Goal: Ask a question: Seek information or help from site administrators or community

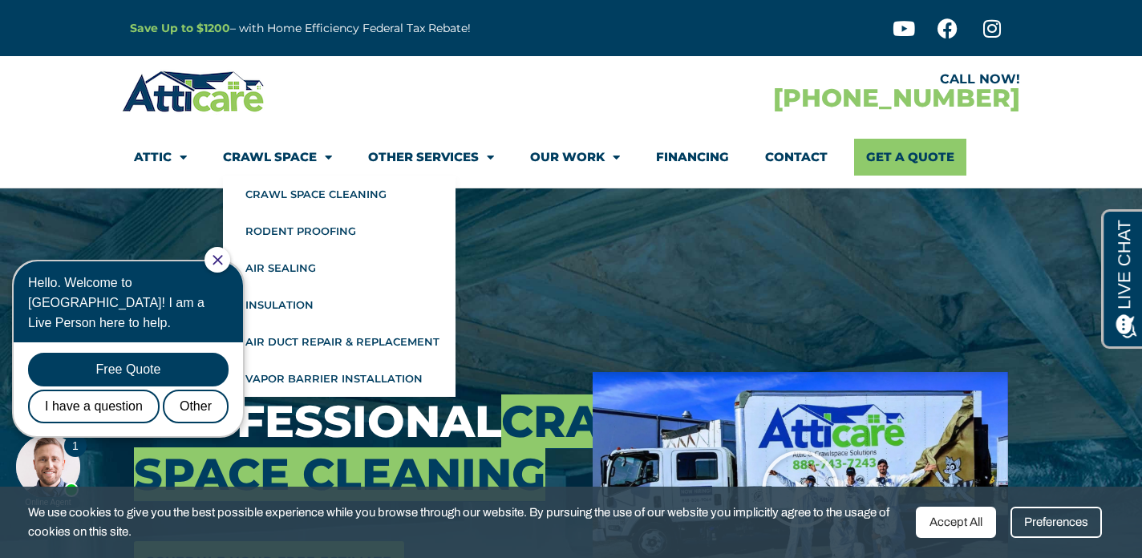
click at [286, 156] on link "Crawl Space" at bounding box center [277, 157] width 109 height 37
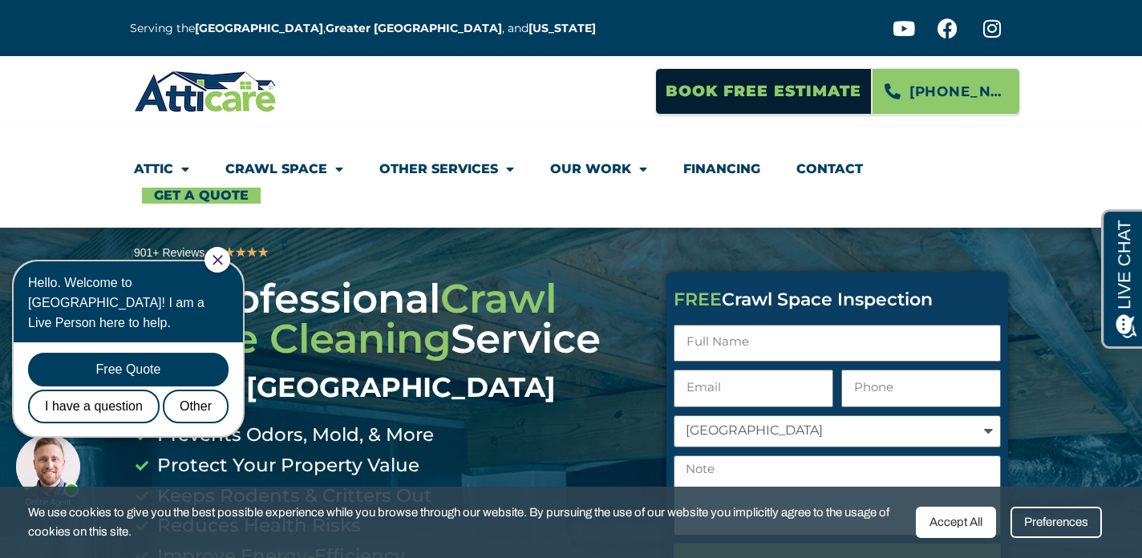
click at [223, 261] on icon "Close Chat" at bounding box center [218, 260] width 10 height 10
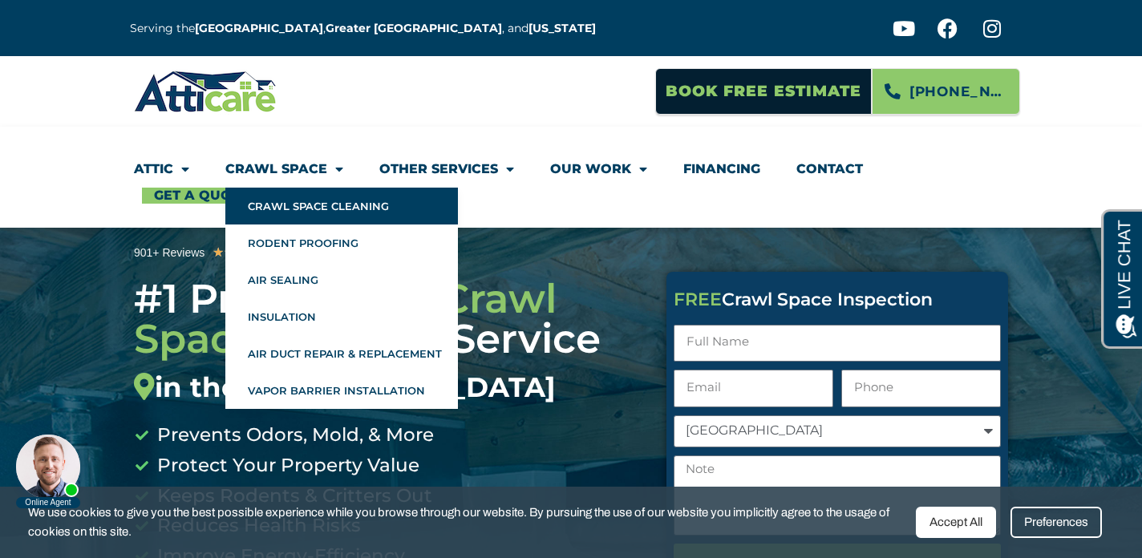
click at [287, 194] on link "Crawl Space Cleaning" at bounding box center [341, 206] width 233 height 37
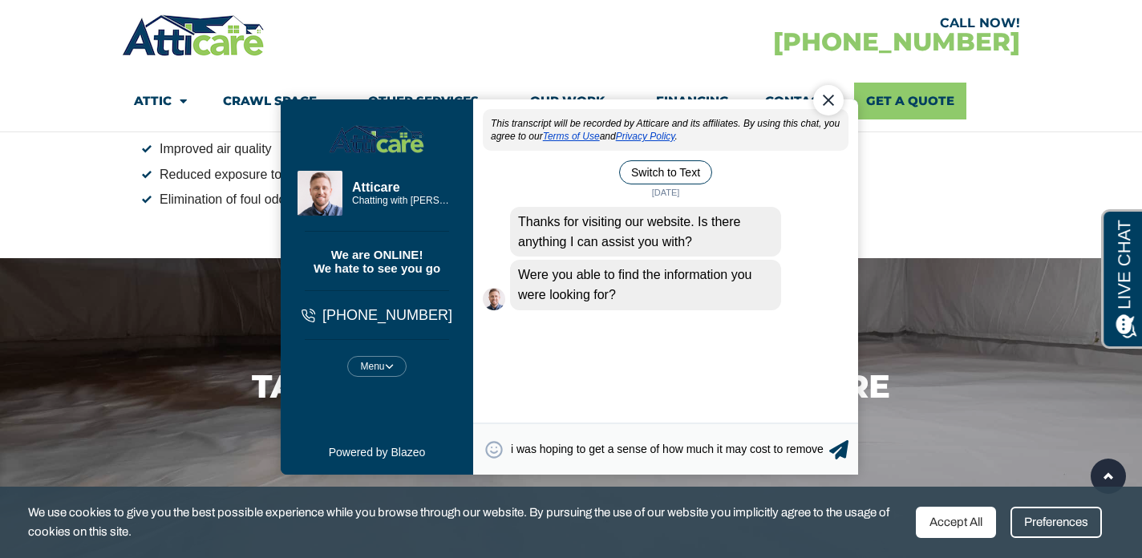
scroll to position [3, 0]
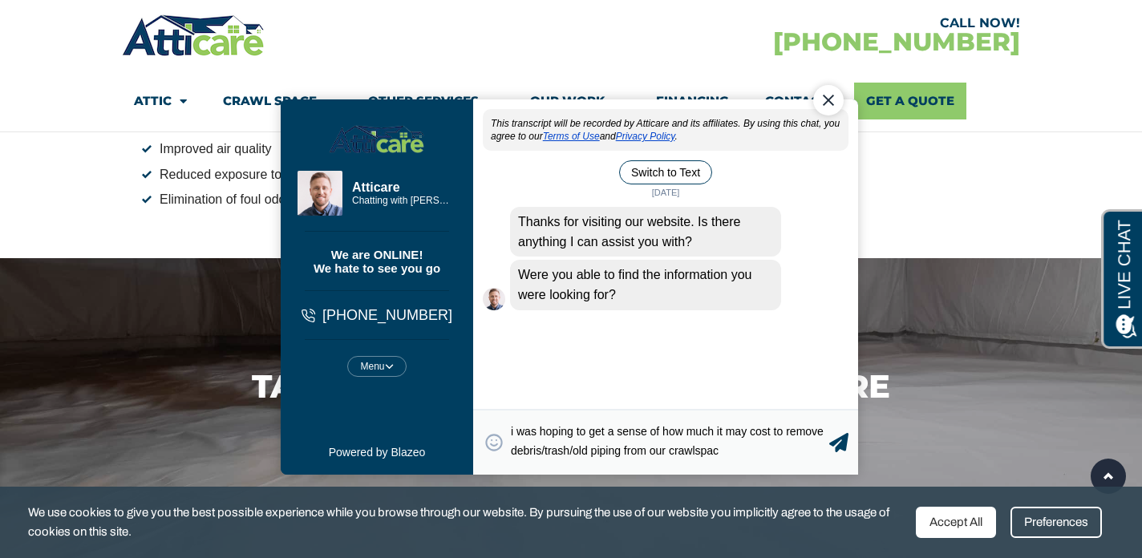
type textarea "i was hoping to get a sense of how much it may cost to remove debris/trash/old …"
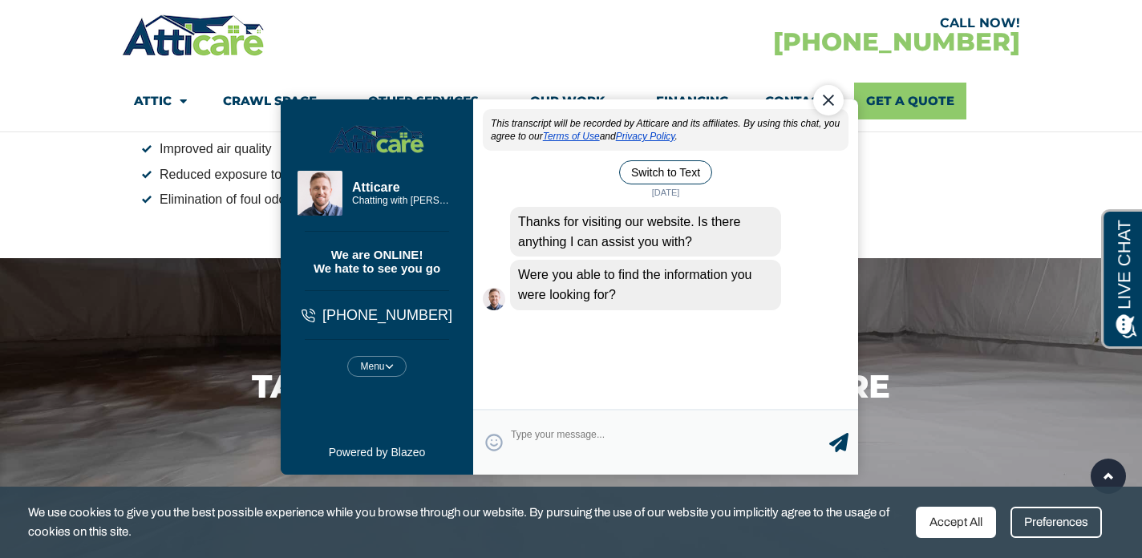
scroll to position [0, 0]
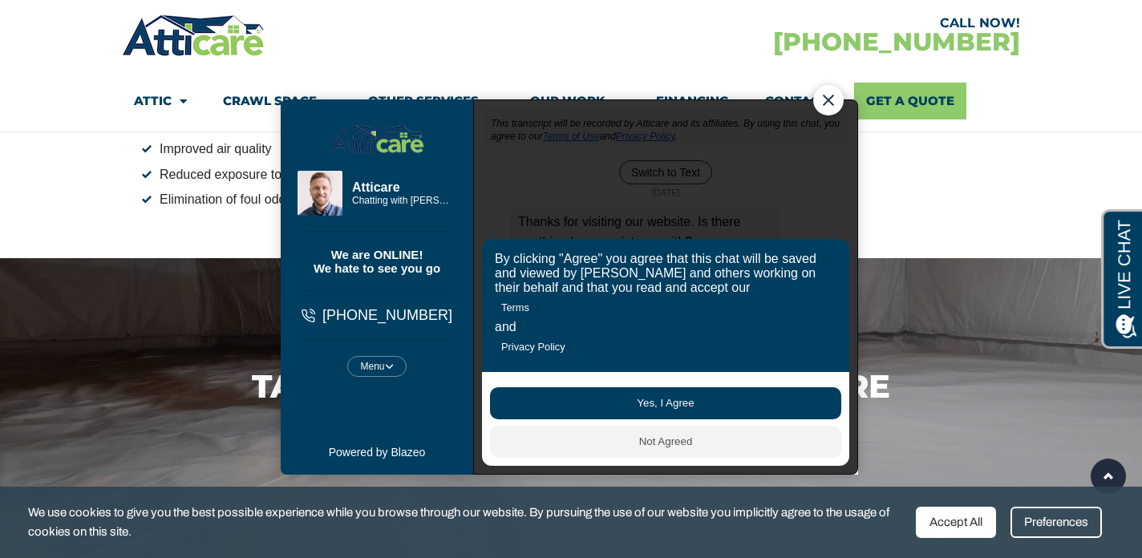
click at [540, 412] on button "Yes, I Agree" at bounding box center [665, 403] width 351 height 32
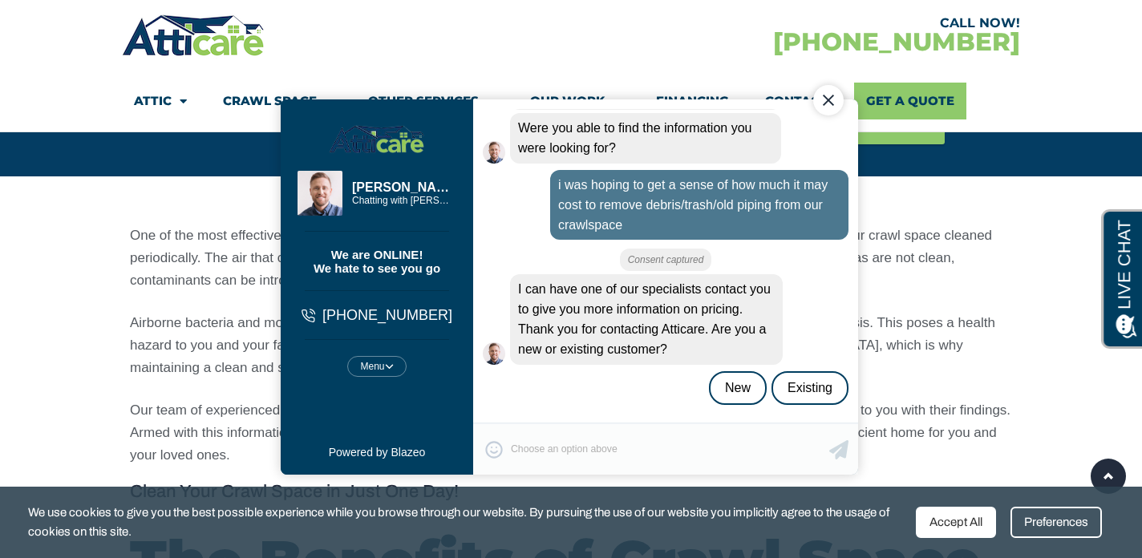
scroll to position [148, 0]
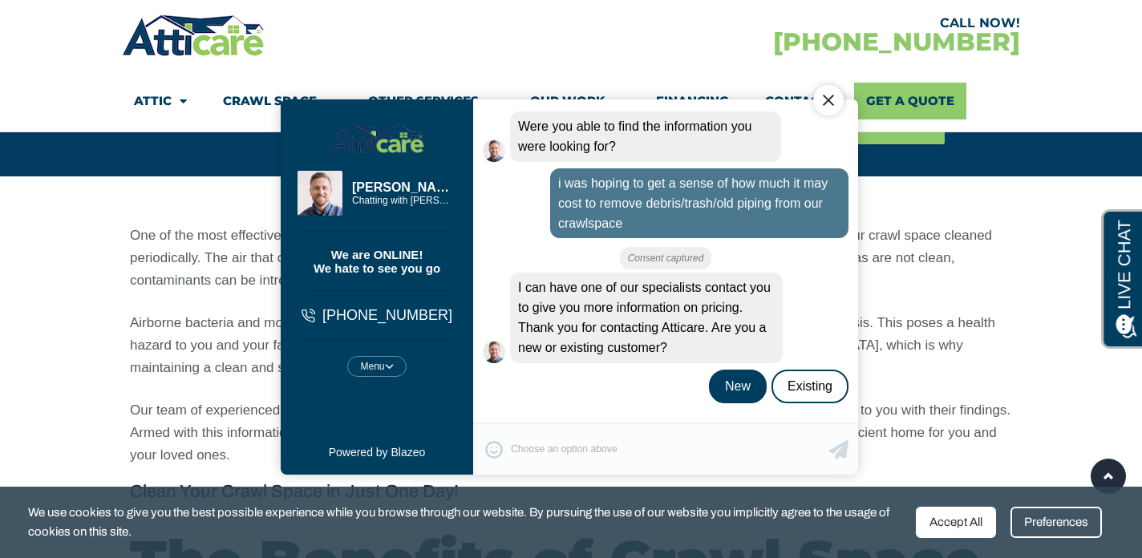
click at [718, 383] on div "New" at bounding box center [738, 387] width 58 height 34
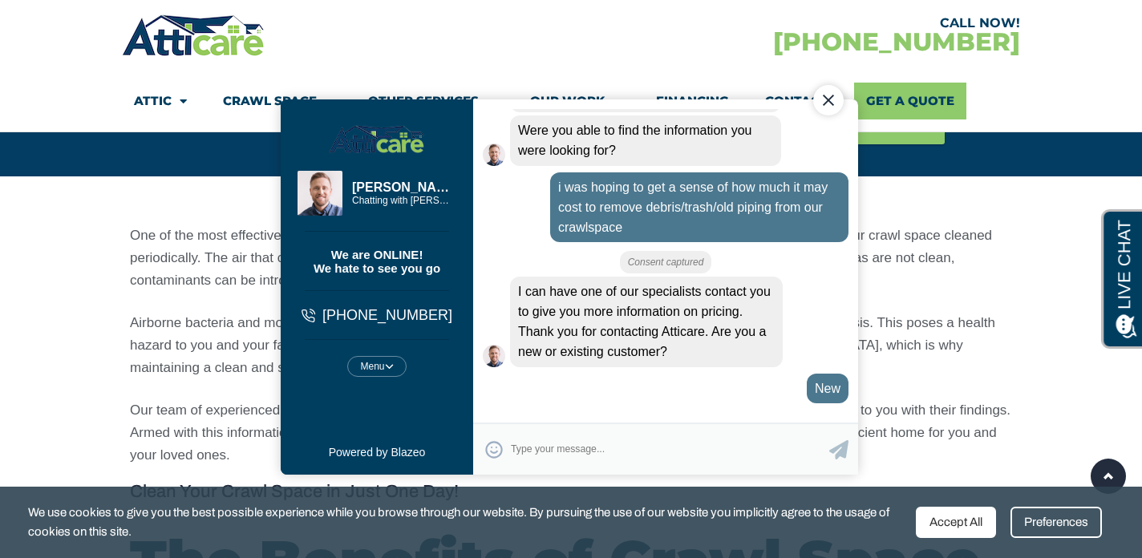
scroll to position [144, 0]
click at [927, 364] on p "Airborne bacteria and mold spores can spread throughout your home as well as im…" at bounding box center [571, 345] width 882 height 67
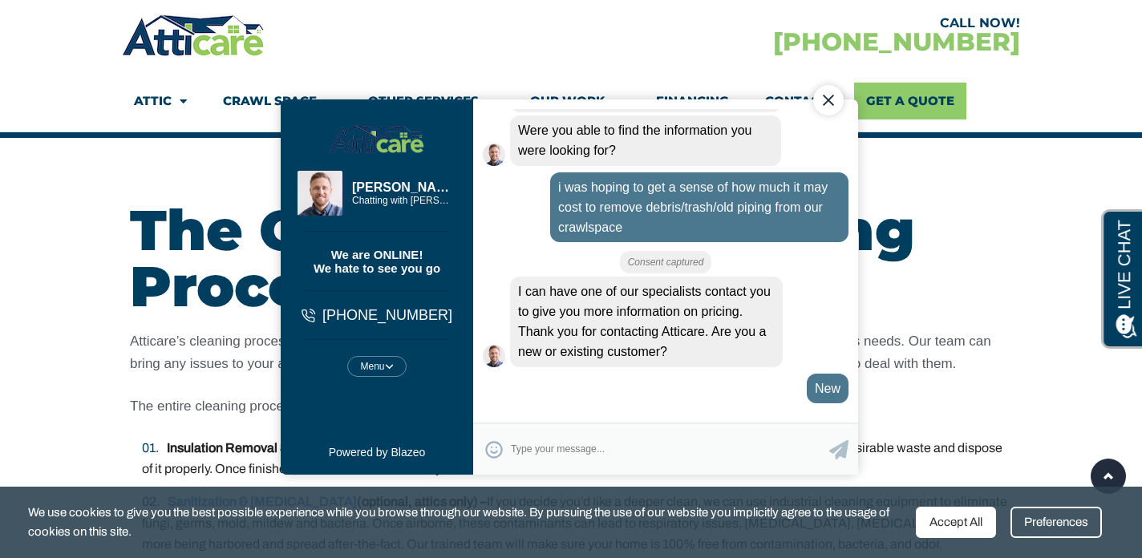
scroll to position [2644, 0]
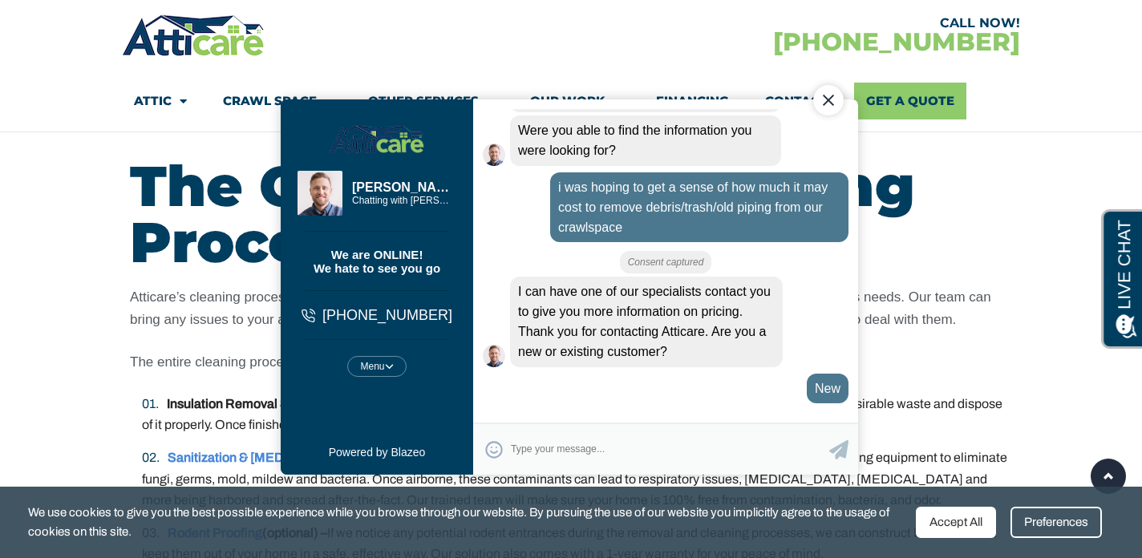
drag, startPoint x: 446, startPoint y: 107, endPoint x: 619, endPoint y: 18, distance: 194.4
click at [619, 47] on html "Steven Steven Chatting with Steven Chatting with Steven We are ONLINE! We hate …" at bounding box center [571, 279] width 614 height 465
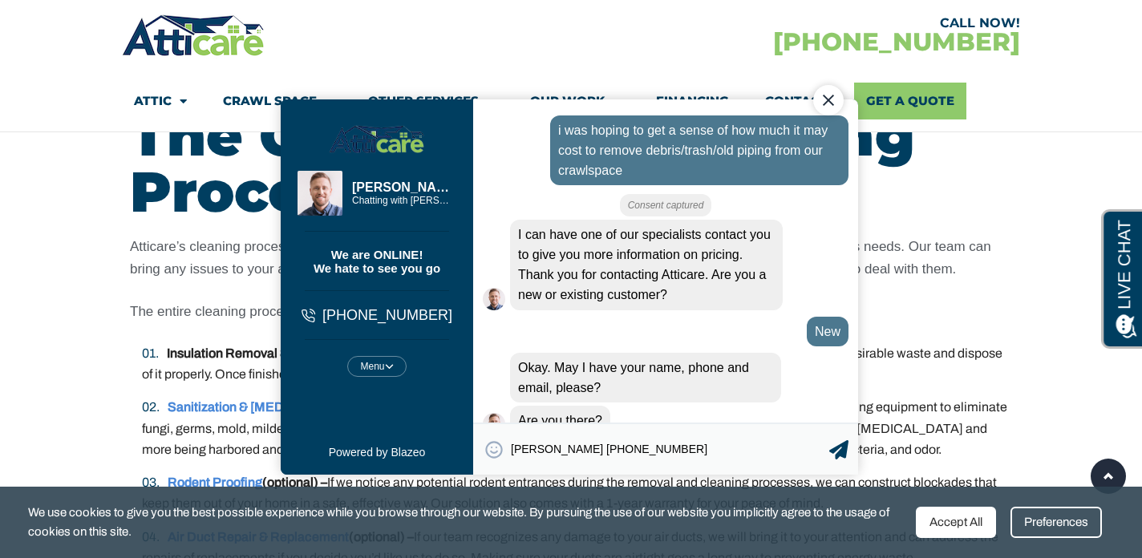
scroll to position [234, 0]
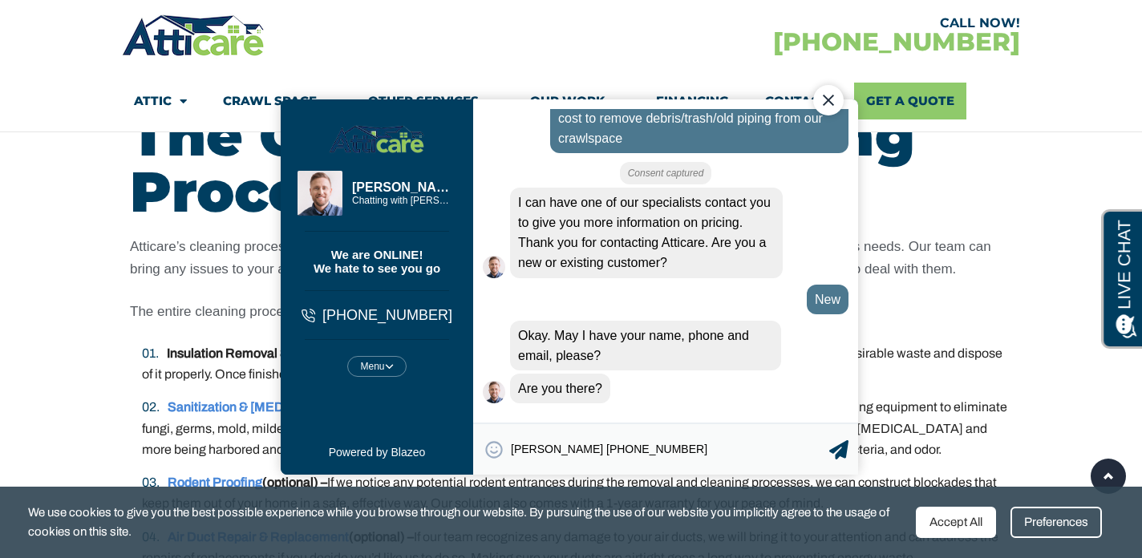
drag, startPoint x: 593, startPoint y: 453, endPoint x: 535, endPoint y: 453, distance: 57.8
click at [535, 453] on textarea "Katie Stepanyan 714-659-0070" at bounding box center [670, 449] width 318 height 31
click at [665, 448] on textarea "Katie, 714-659-0070" at bounding box center [670, 449] width 318 height 31
type textarea "Katie, 714-659-0070, kmdow29@gmail.com"
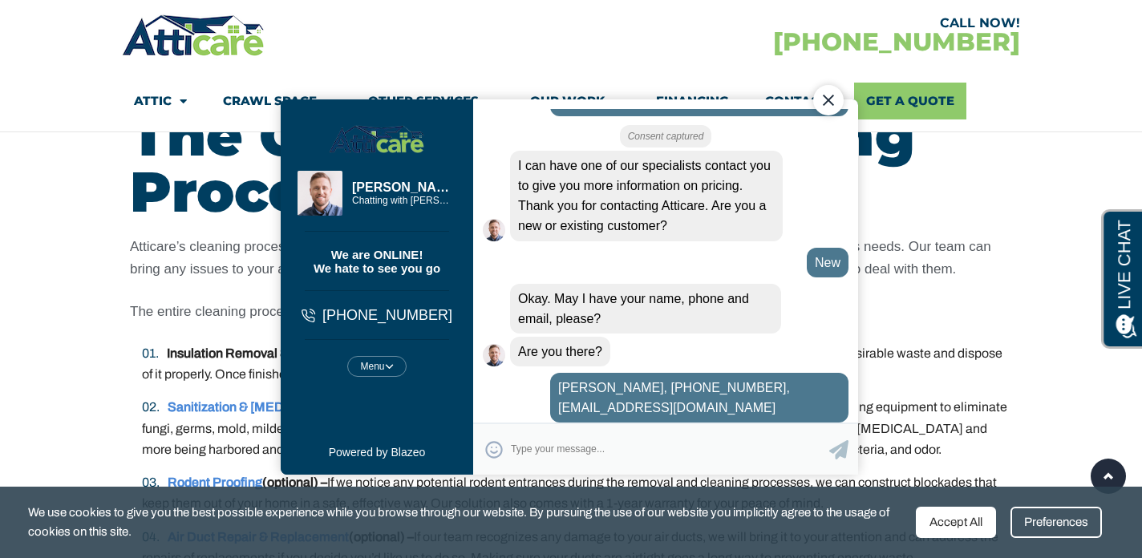
scroll to position [326, 0]
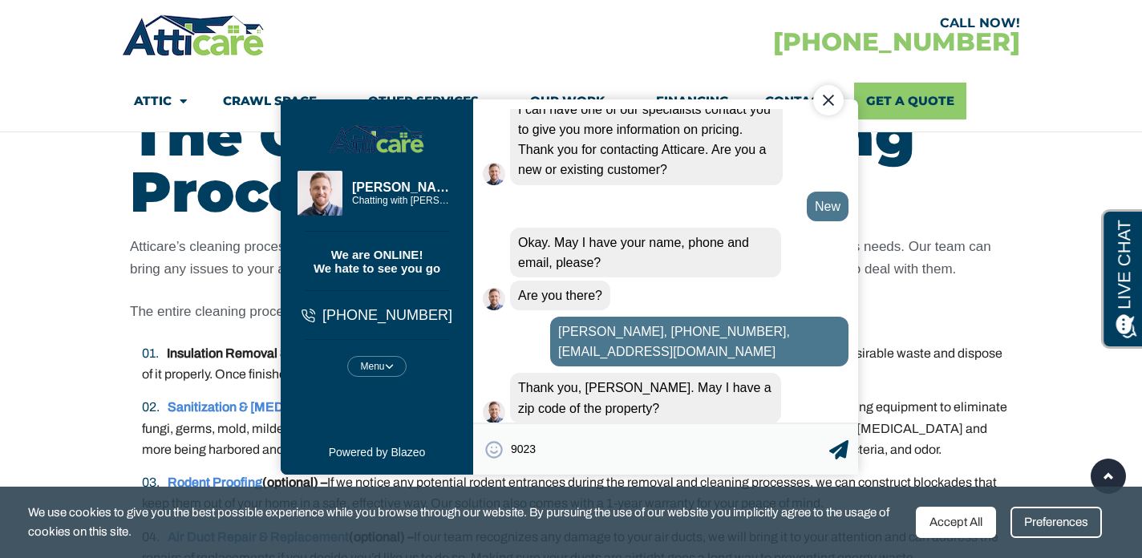
type textarea "90230"
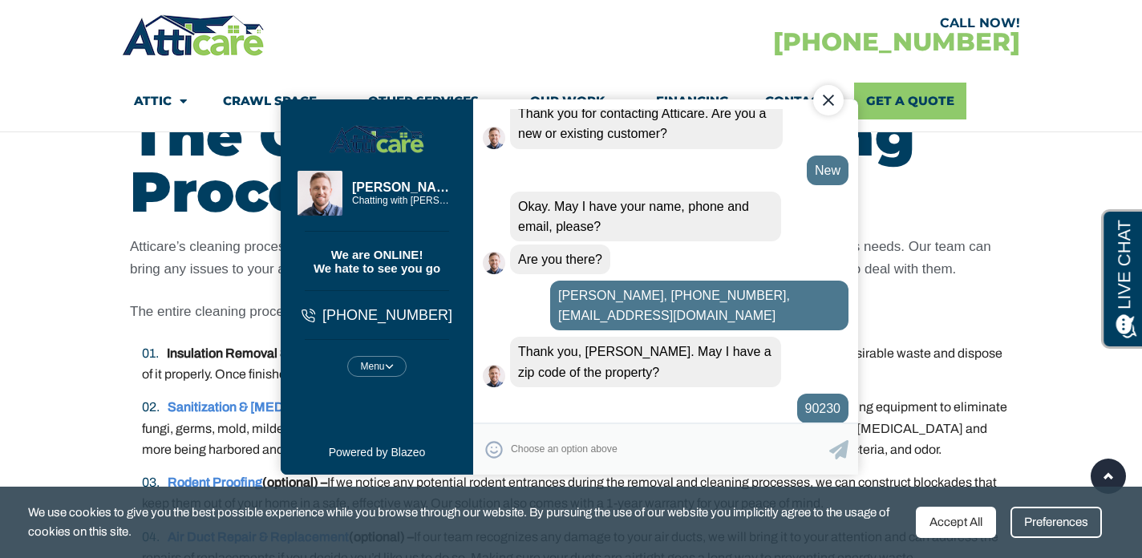
scroll to position [500, 0]
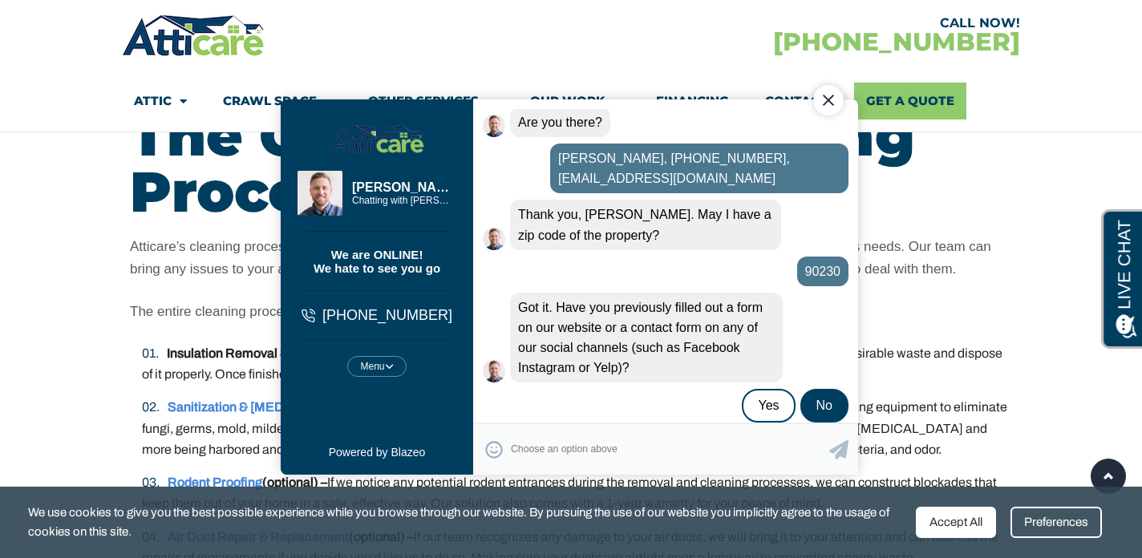
click at [807, 395] on div "No" at bounding box center [824, 406] width 48 height 34
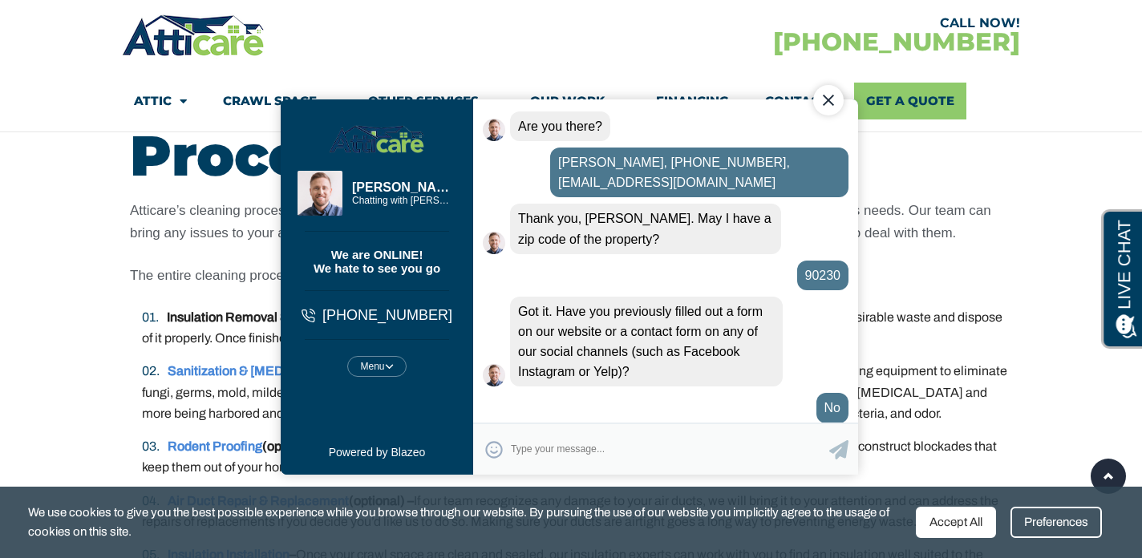
scroll to position [572, 0]
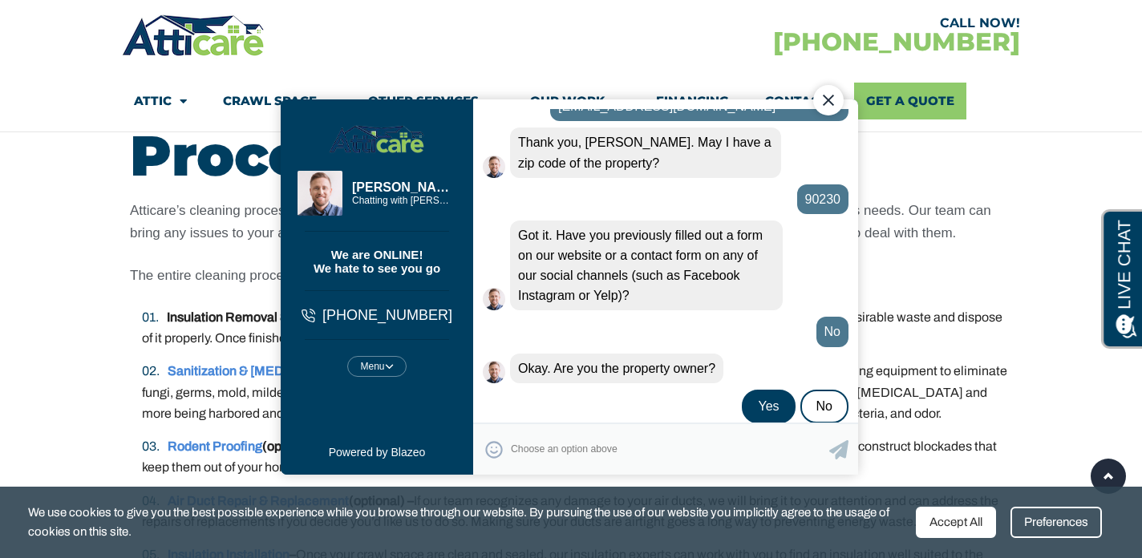
click at [752, 390] on div "Yes" at bounding box center [768, 407] width 53 height 34
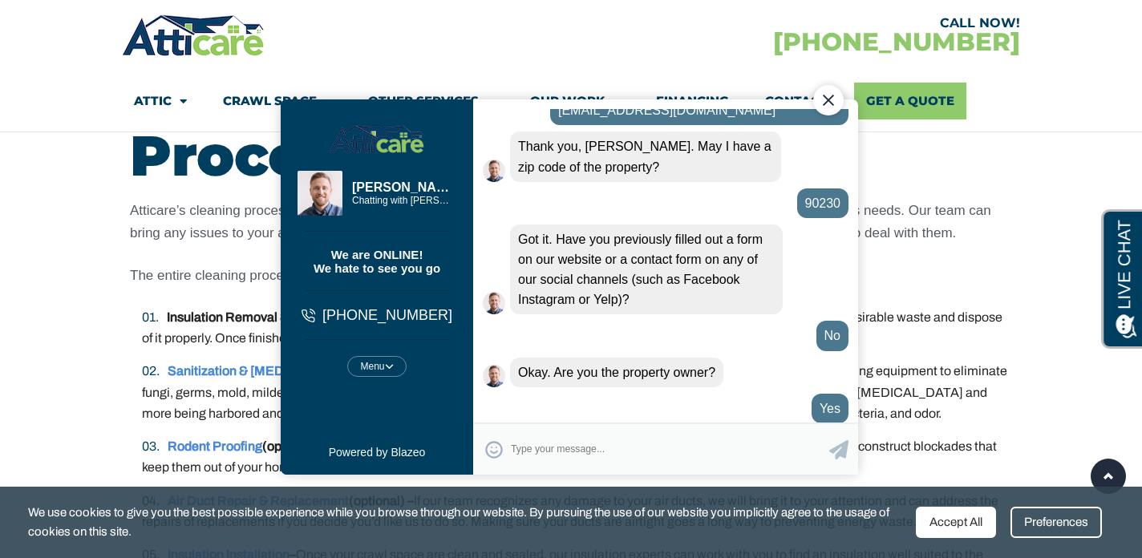
scroll to position [624, 0]
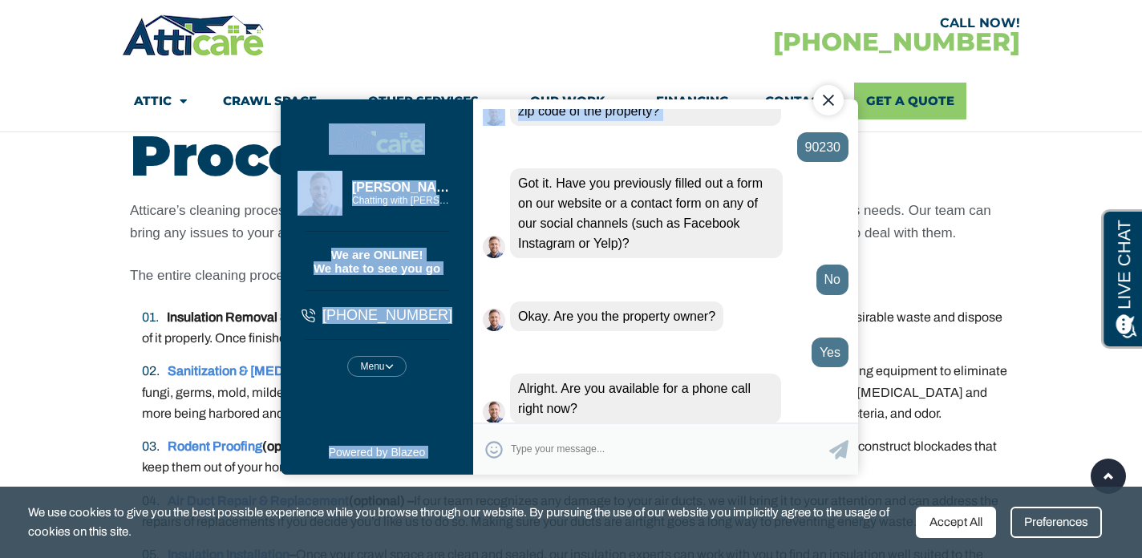
drag, startPoint x: 505, startPoint y: 120, endPoint x: 667, endPoint y: 47, distance: 177.7
click at [667, 47] on body "Steven Steven Chatting with Steven Chatting with Steven We are ONLINE! We hate …" at bounding box center [571, 279] width 614 height 465
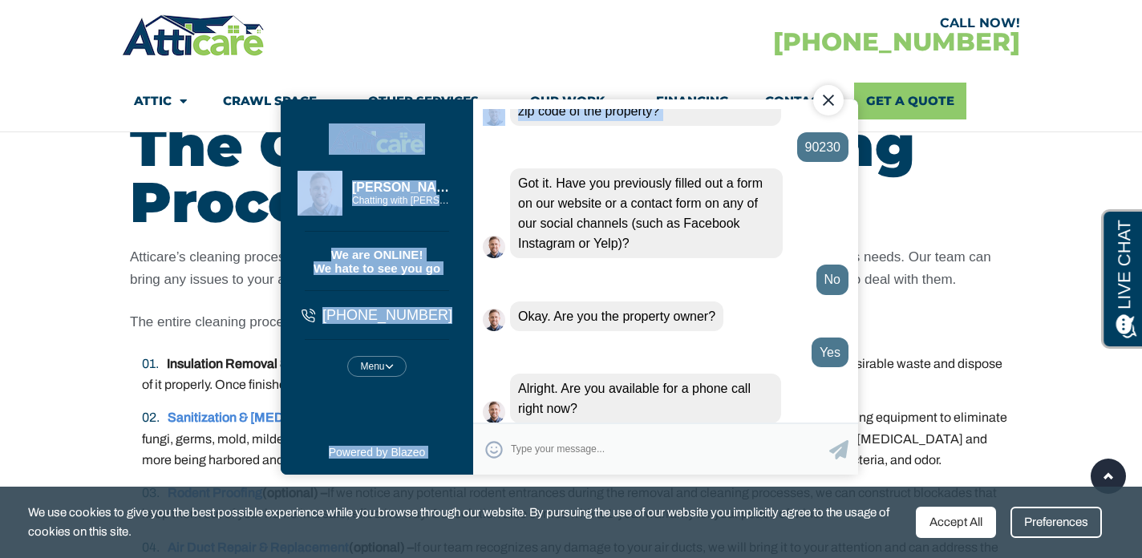
scroll to position [2683, 0]
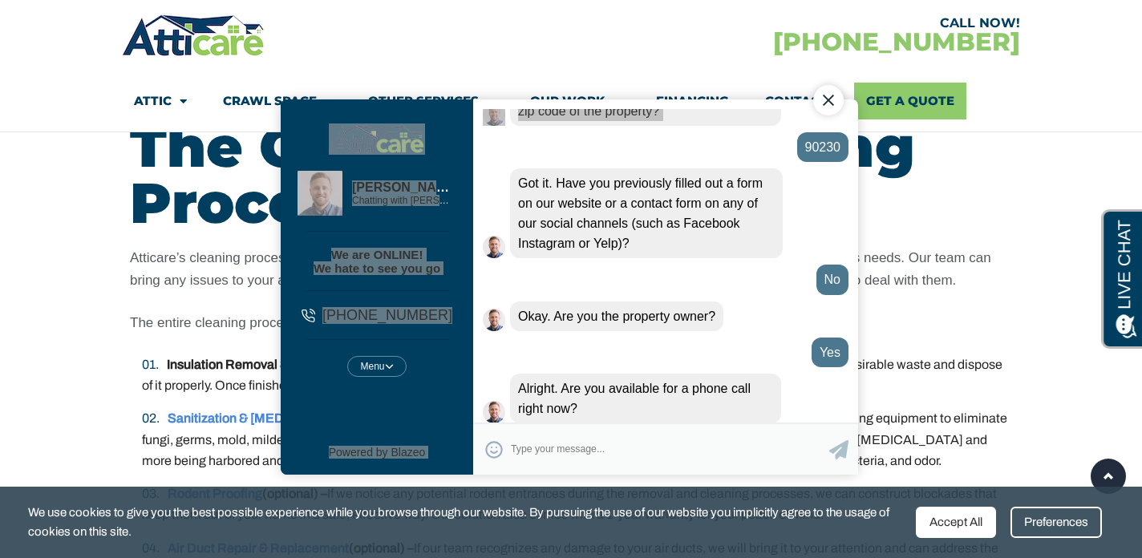
drag, startPoint x: 117, startPoint y: 58, endPoint x: 825, endPoint y: 6, distance: 710.2
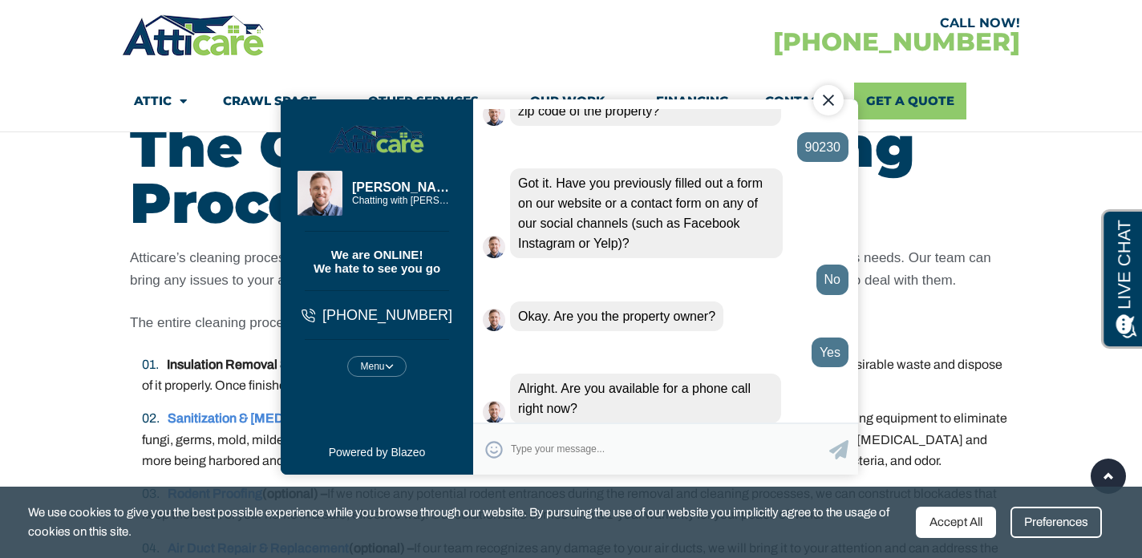
click at [606, 452] on textarea "Type your response and press Return or Send" at bounding box center [670, 449] width 318 height 31
type textarea "yes"
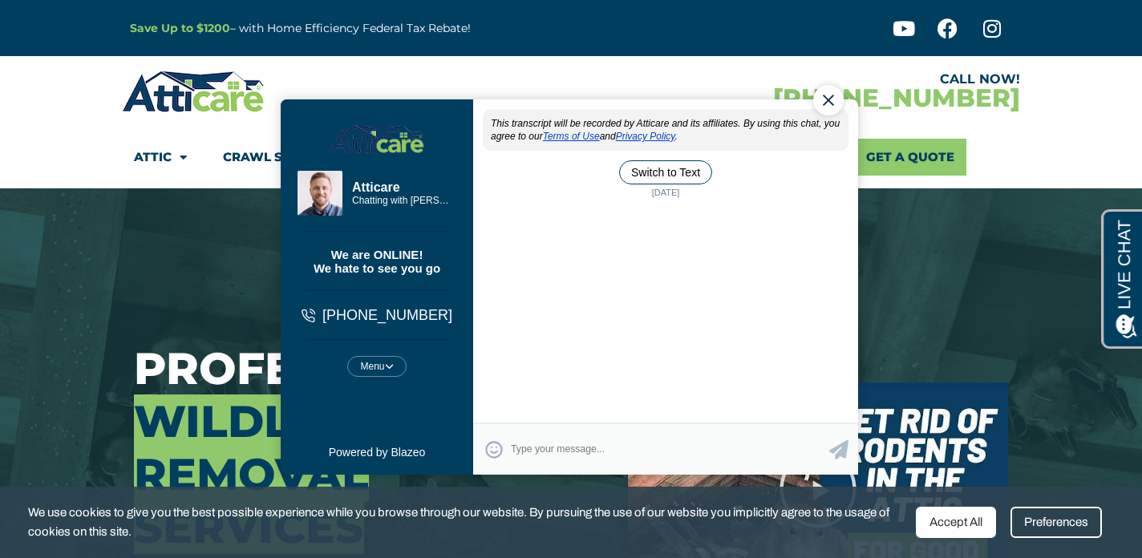
click at [270, 193] on body "Steven Atticare Chatting with Steven Chatting with Steven We are ONLINE! We hat…" at bounding box center [571, 279] width 614 height 465
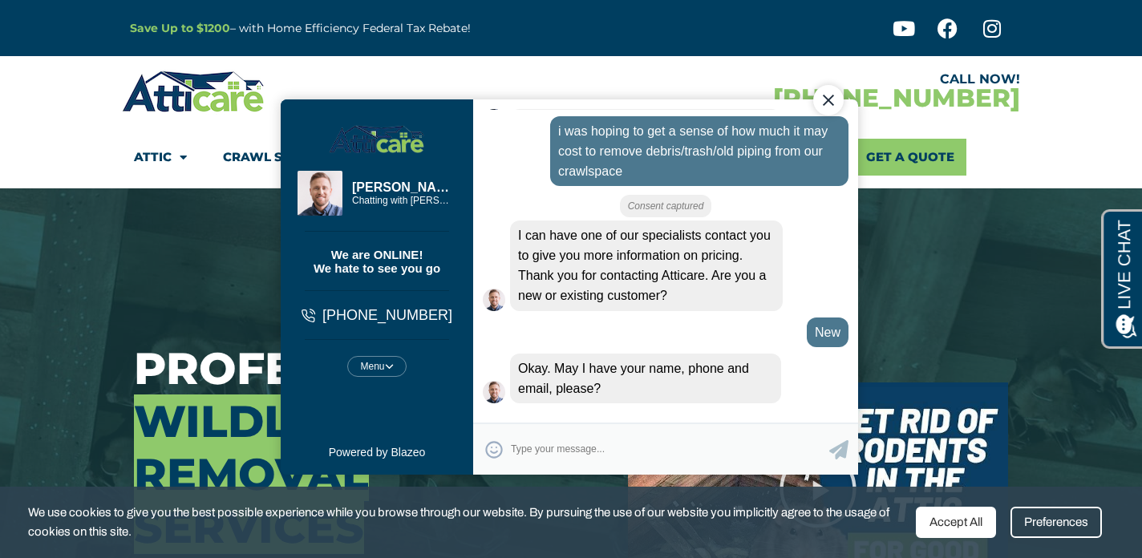
scroll to position [201, 0]
click at [827, 99] on div "Close Chat" at bounding box center [828, 100] width 30 height 30
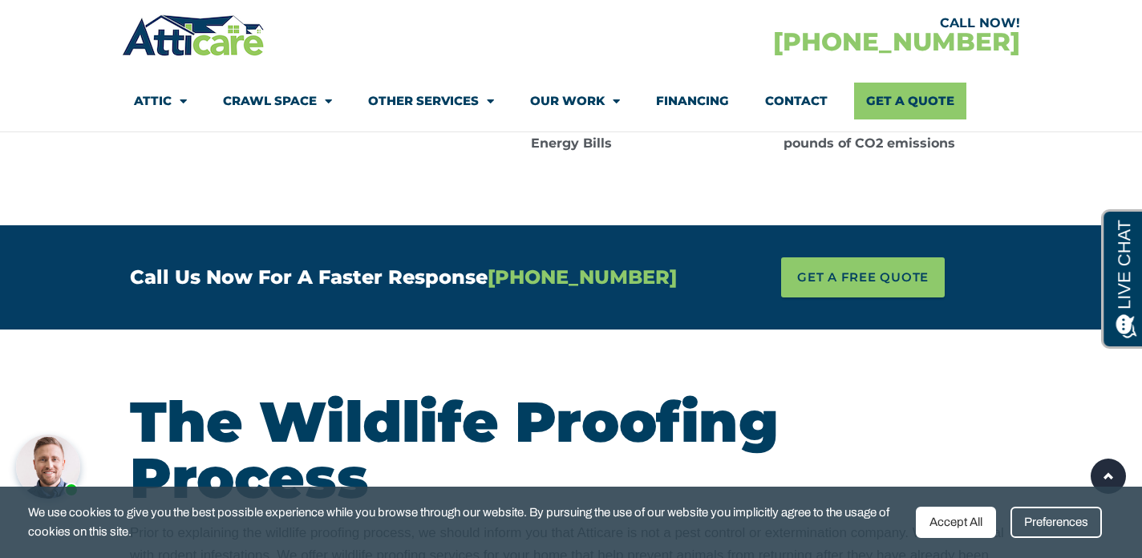
scroll to position [3639, 0]
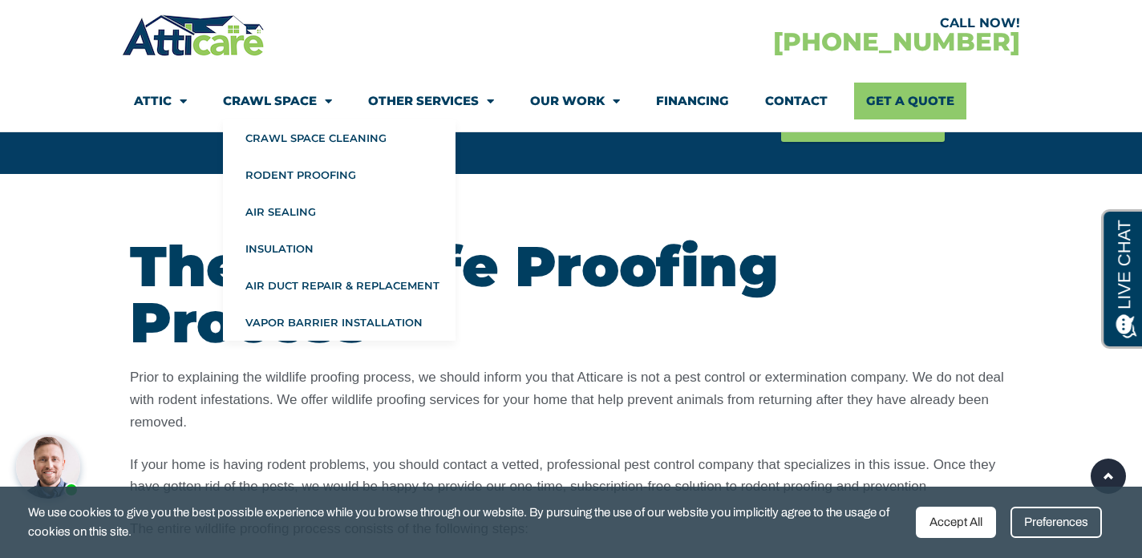
click at [256, 101] on link "Crawl Space" at bounding box center [277, 101] width 109 height 37
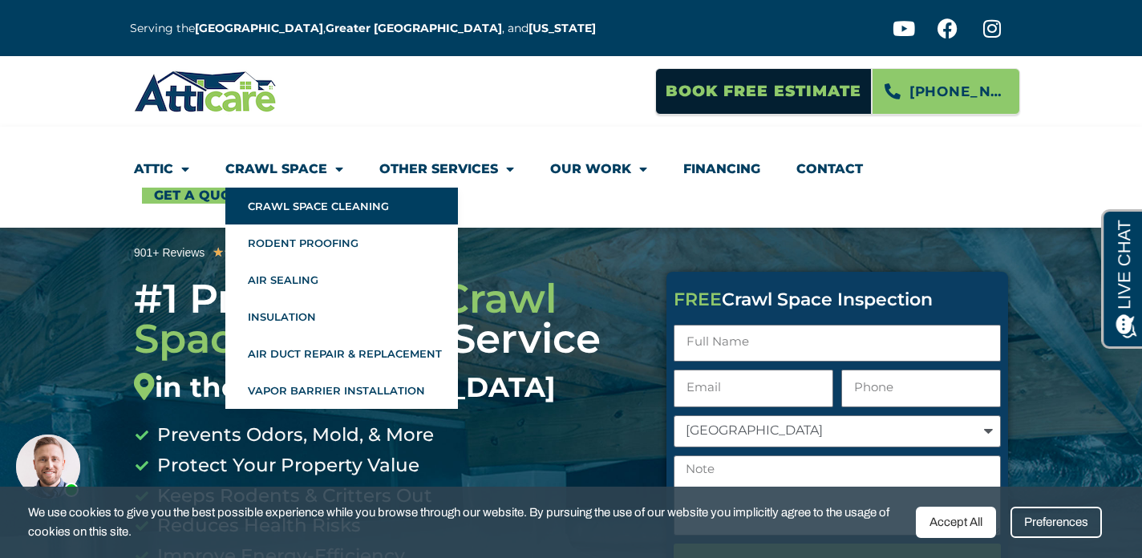
click at [271, 214] on link "Crawl Space Cleaning" at bounding box center [341, 206] width 233 height 37
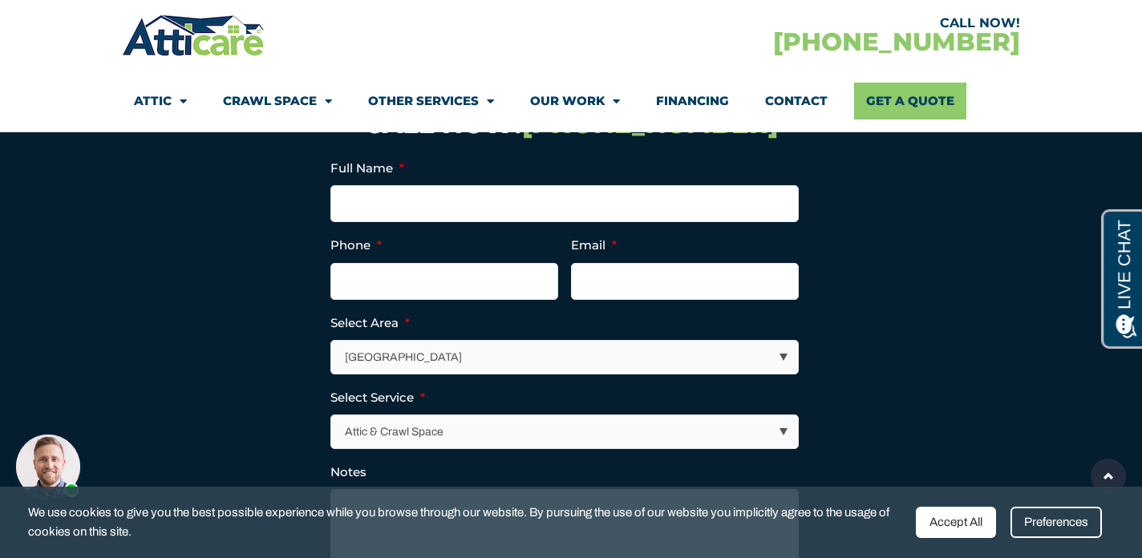
scroll to position [5744, 0]
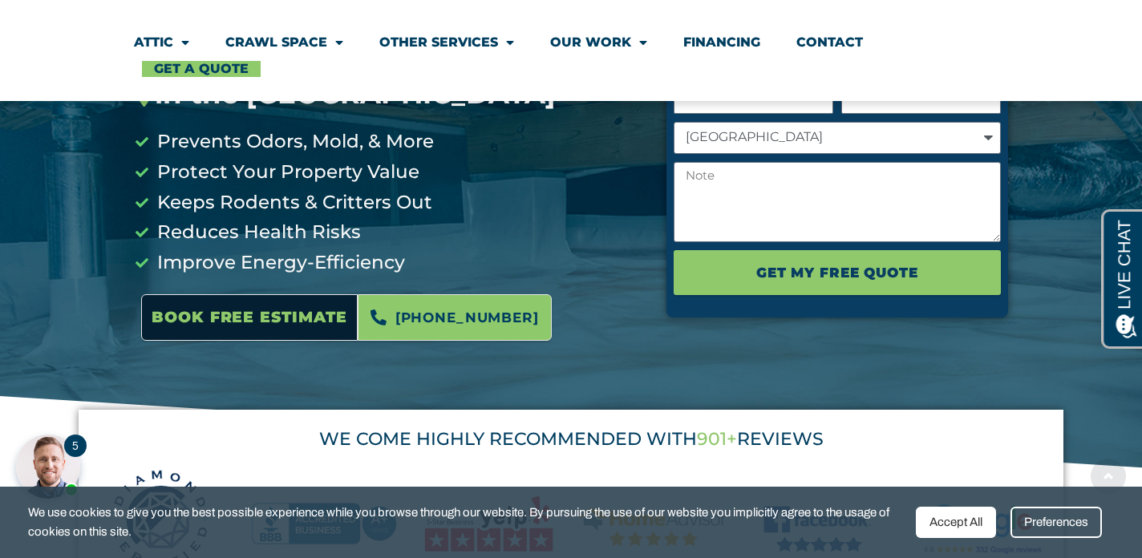
scroll to position [347, 0]
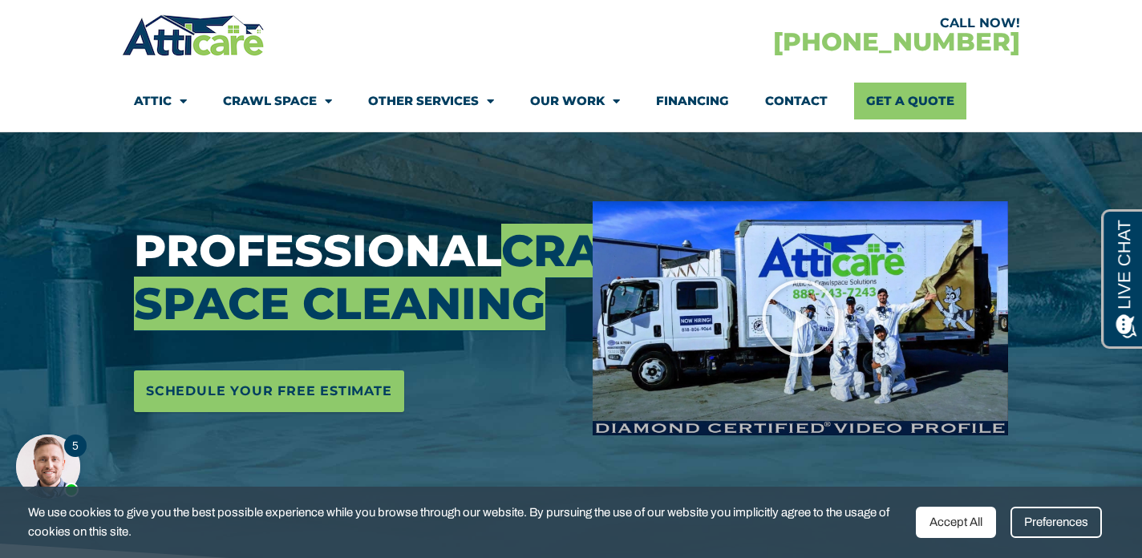
scroll to position [238, 0]
